Goal: Task Accomplishment & Management: Use online tool/utility

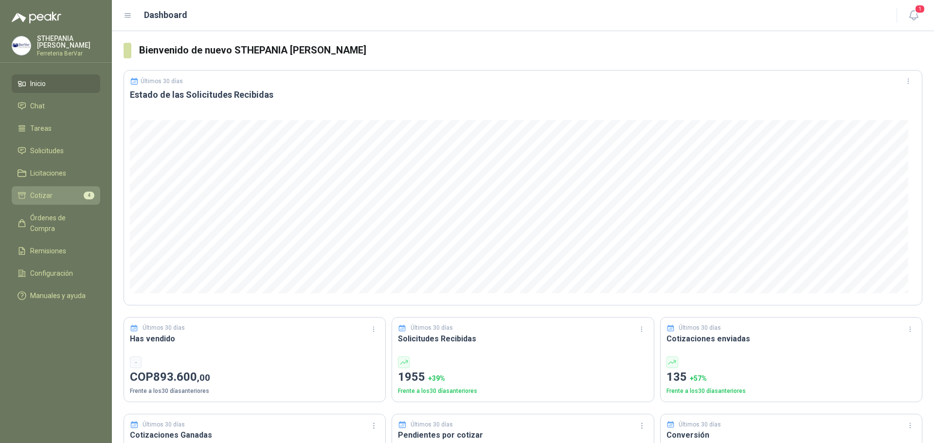
click at [65, 200] on li "Cotizar 4" at bounding box center [56, 195] width 77 height 11
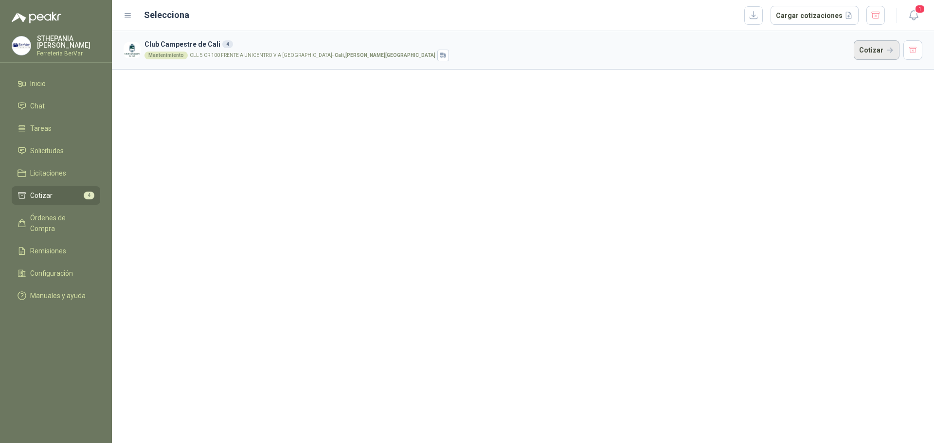
click at [877, 47] on button "Cotizar" at bounding box center [876, 49] width 46 height 19
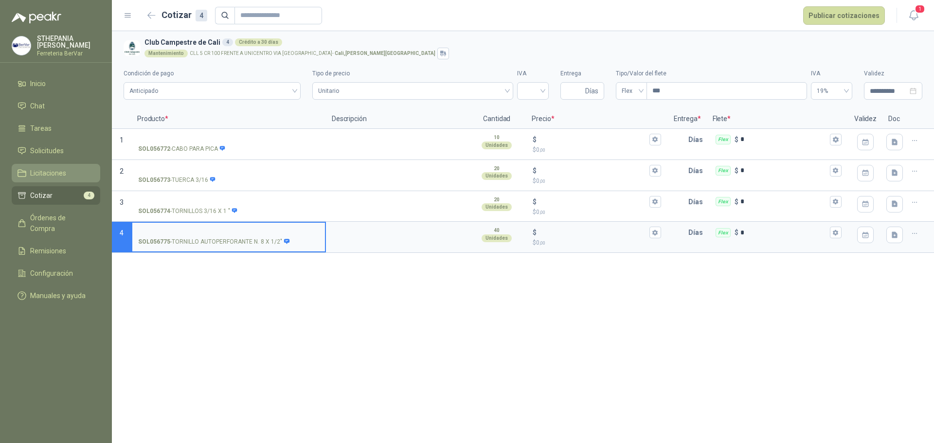
click at [39, 174] on span "Licitaciones" at bounding box center [48, 173] width 36 height 11
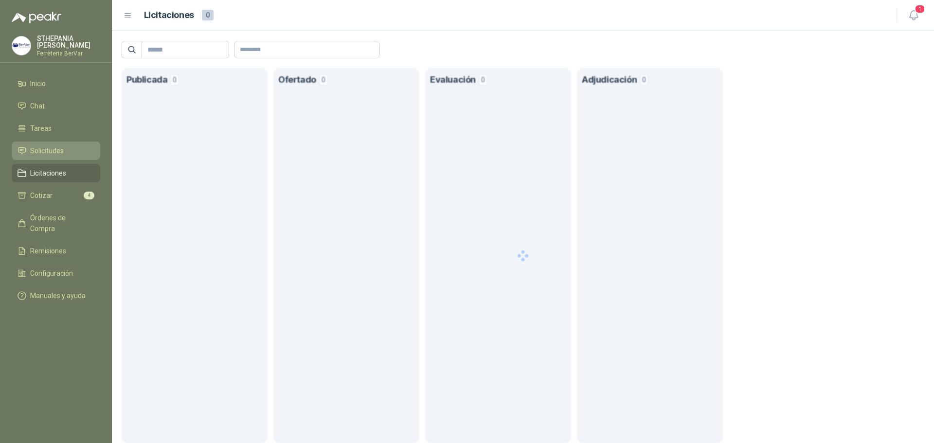
click at [60, 147] on span "Solicitudes" at bounding box center [47, 150] width 34 height 11
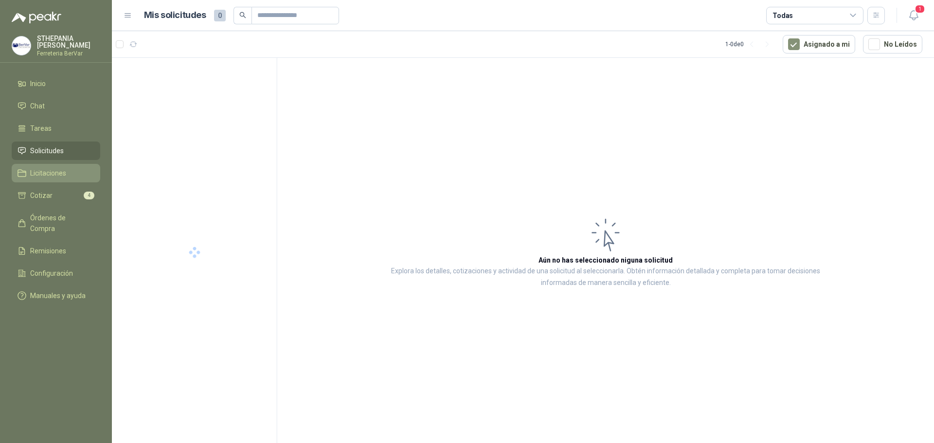
click at [44, 169] on span "Licitaciones" at bounding box center [48, 173] width 36 height 11
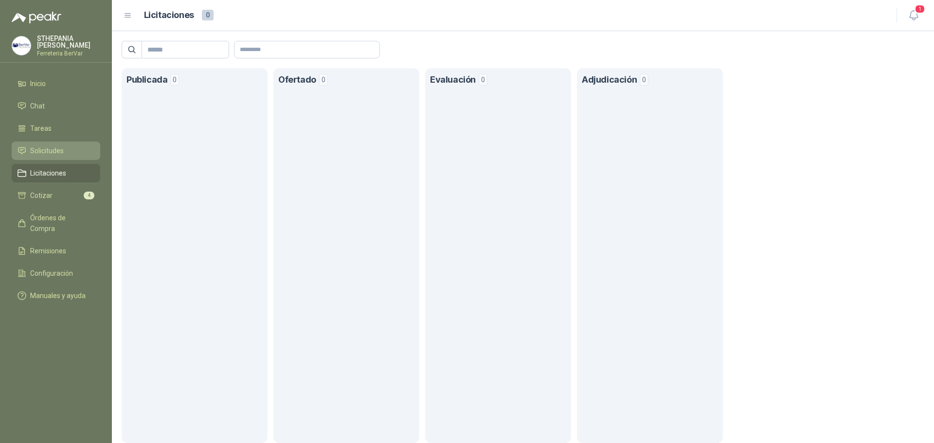
click at [56, 157] on link "Solicitudes" at bounding box center [56, 151] width 88 height 18
